Goal: Task Accomplishment & Management: Manage account settings

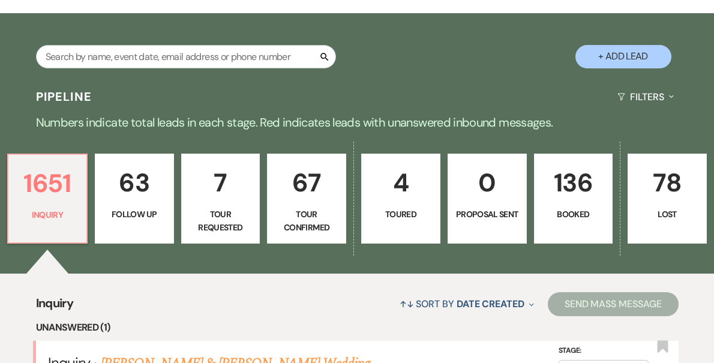
scroll to position [269, 0]
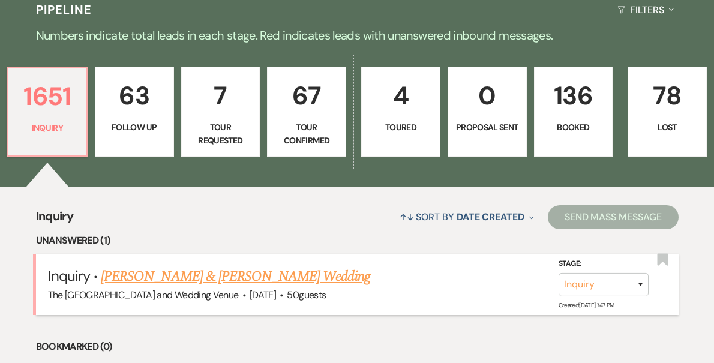
click at [215, 274] on link "[PERSON_NAME] & [PERSON_NAME] Wedding" at bounding box center [235, 277] width 269 height 22
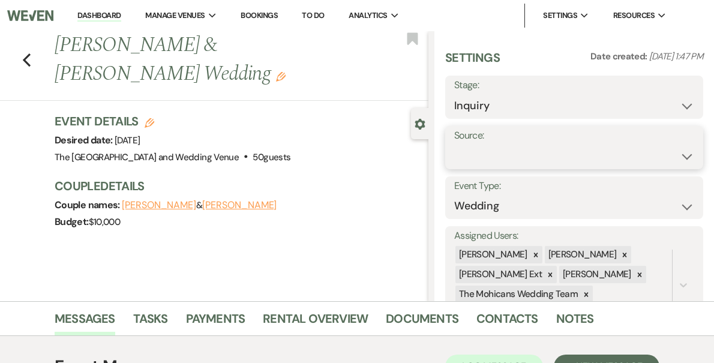
click at [554, 148] on select "Weven Venue Website Instagram Facebook Pinterest Google The Knot Wedding Wire H…" at bounding box center [574, 156] width 240 height 23
select select "5"
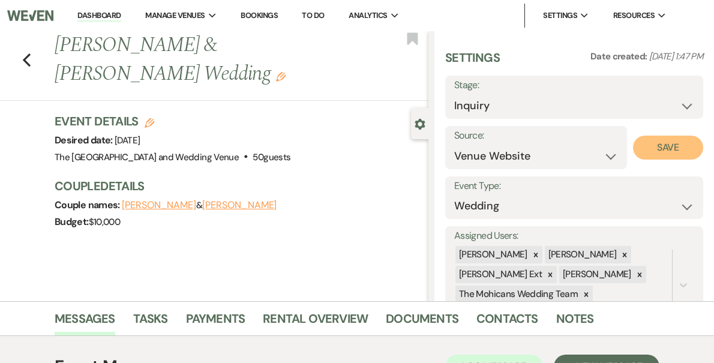
click at [668, 142] on button "Save" at bounding box center [668, 148] width 70 height 24
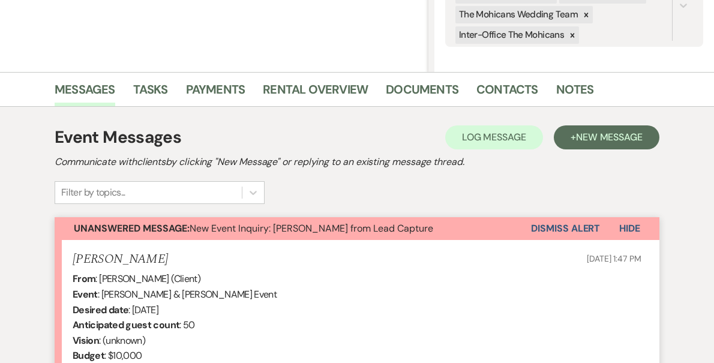
scroll to position [272, 0]
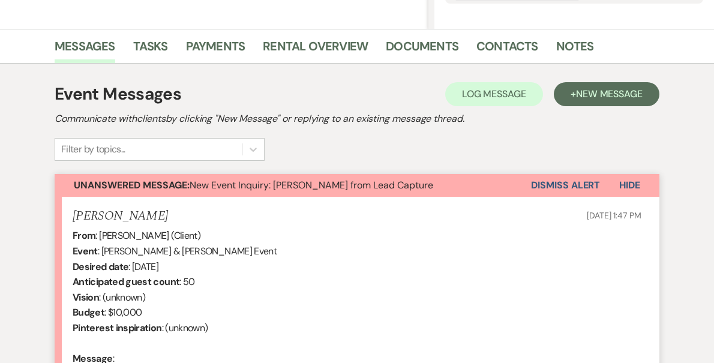
click at [572, 184] on button "Dismiss Alert" at bounding box center [565, 185] width 69 height 23
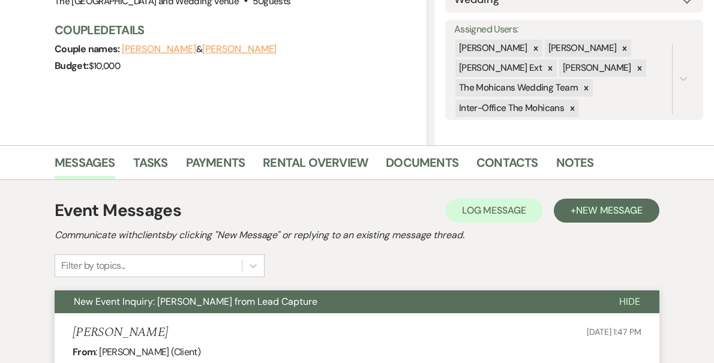
scroll to position [0, 0]
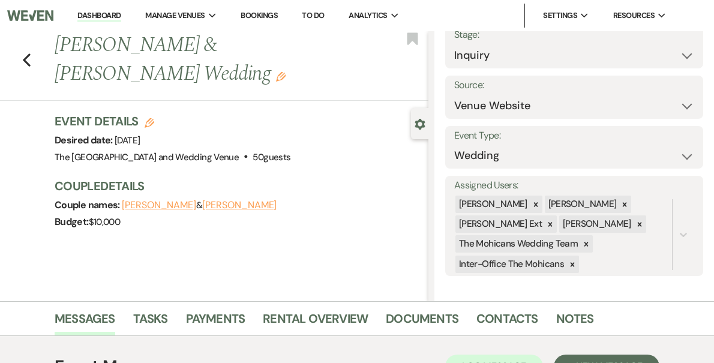
click at [121, 16] on link "Dashboard" at bounding box center [98, 15] width 43 height 11
